Goal: Find specific page/section: Find specific page/section

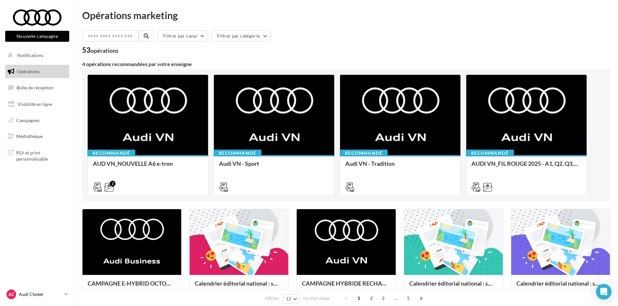
click at [51, 295] on p "Audi Cholet" at bounding box center [40, 294] width 43 height 6
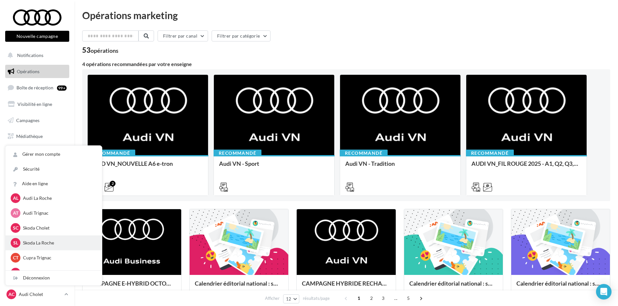
scroll to position [32, 0]
click at [35, 244] on p "Audi Trignac" at bounding box center [58, 245] width 71 height 6
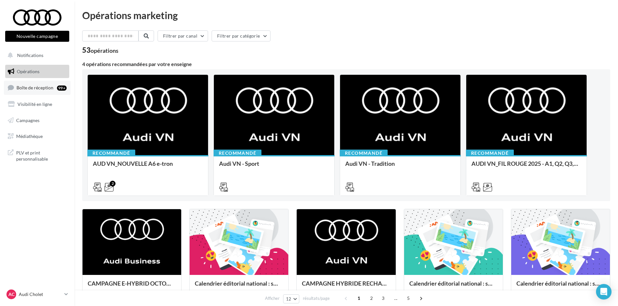
click at [30, 87] on span "Boîte de réception" at bounding box center [34, 87] width 37 height 5
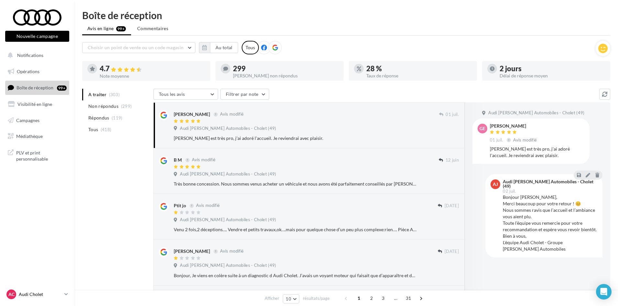
click at [57, 293] on p "Audi Cholet" at bounding box center [40, 294] width 43 height 6
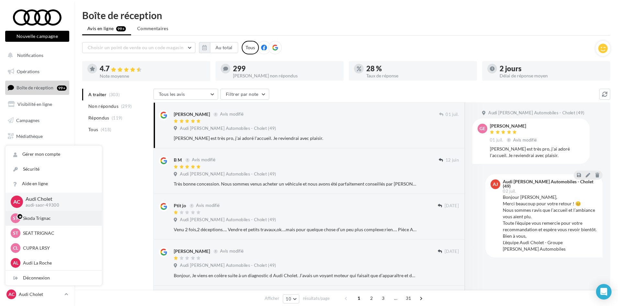
click at [42, 221] on p "Skoda Trignac" at bounding box center [58, 218] width 71 height 6
